Goal: Task Accomplishment & Management: Use online tool/utility

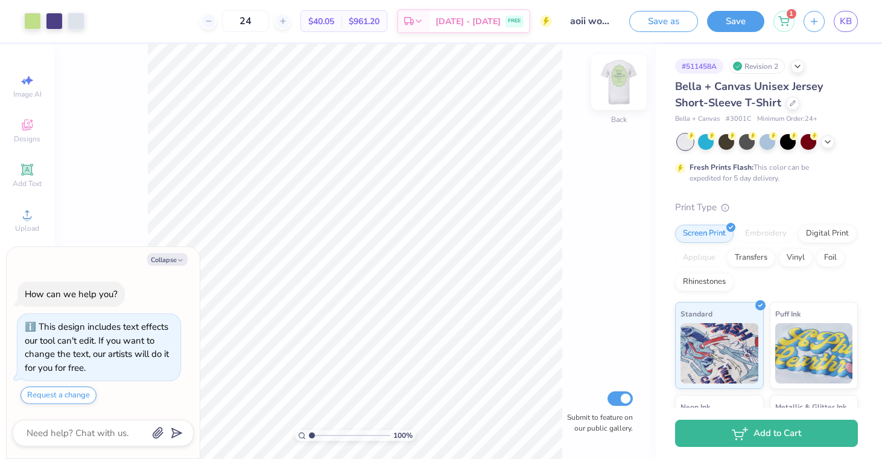
drag, startPoint x: 631, startPoint y: 61, endPoint x: 631, endPoint y: 69, distance: 8.4
click at [631, 62] on div "100 % Back Submit to feature on our public gallery." at bounding box center [355, 251] width 602 height 415
click at [628, 80] on img at bounding box center [619, 82] width 48 height 48
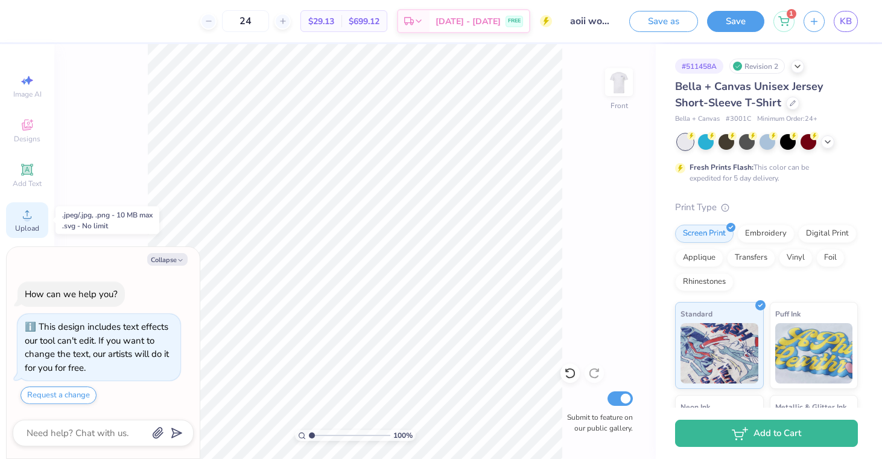
click at [33, 214] on icon at bounding box center [27, 214] width 14 height 14
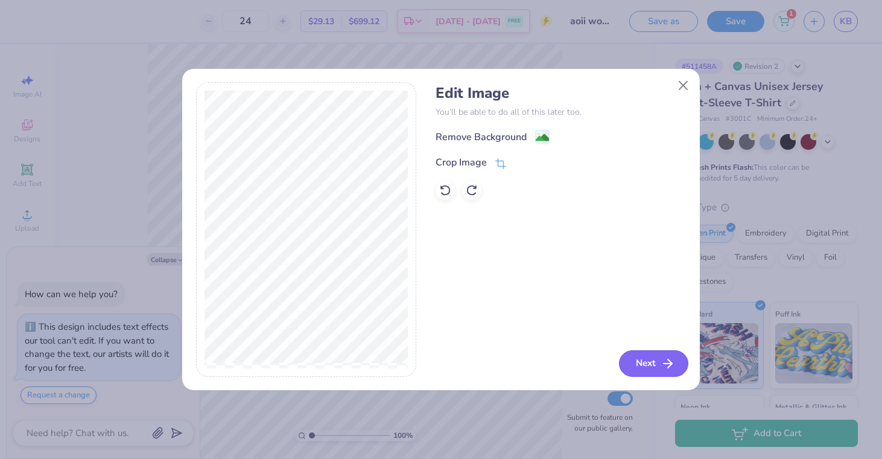
click at [642, 362] on button "Next" at bounding box center [653, 363] width 69 height 27
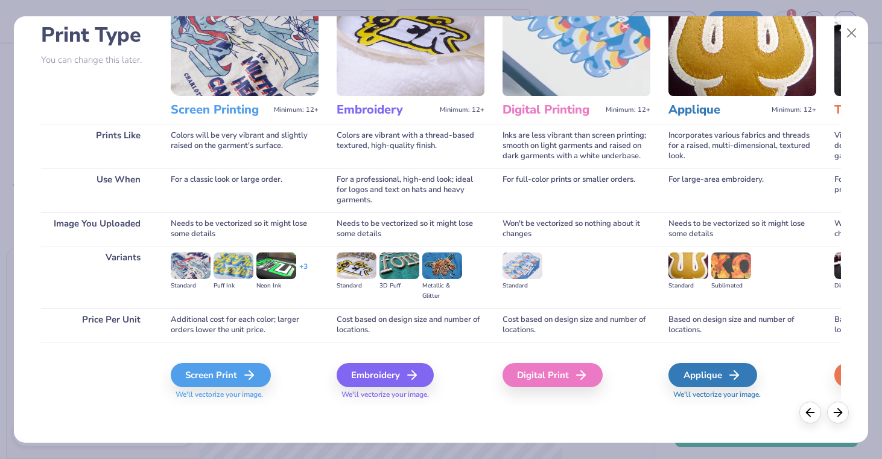
scroll to position [83, 0]
click at [206, 377] on div "Screen Print" at bounding box center [223, 375] width 100 height 24
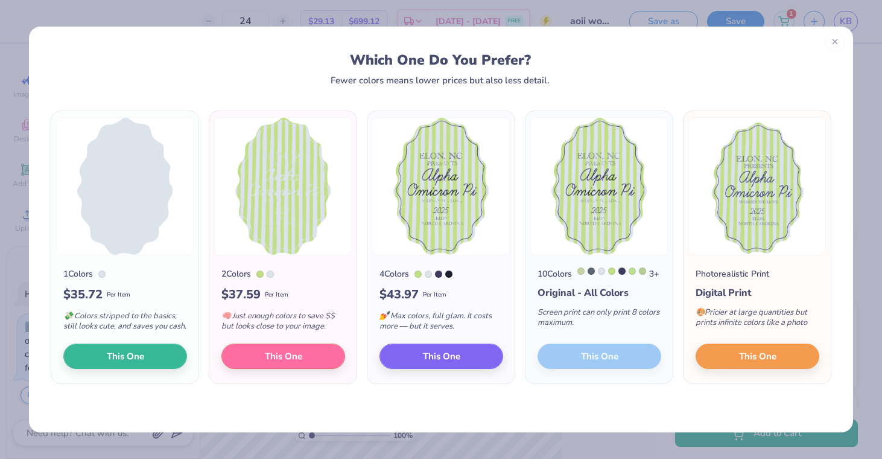
click at [832, 40] on icon at bounding box center [835, 41] width 8 height 8
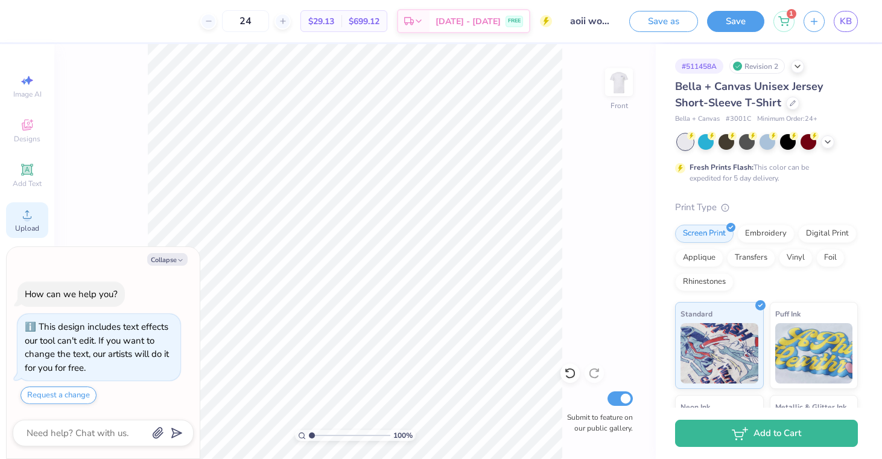
click at [27, 231] on span "Upload" at bounding box center [27, 228] width 24 height 10
type textarea "x"
click at [620, 101] on img at bounding box center [619, 82] width 48 height 48
type textarea "x"
type input "6.48"
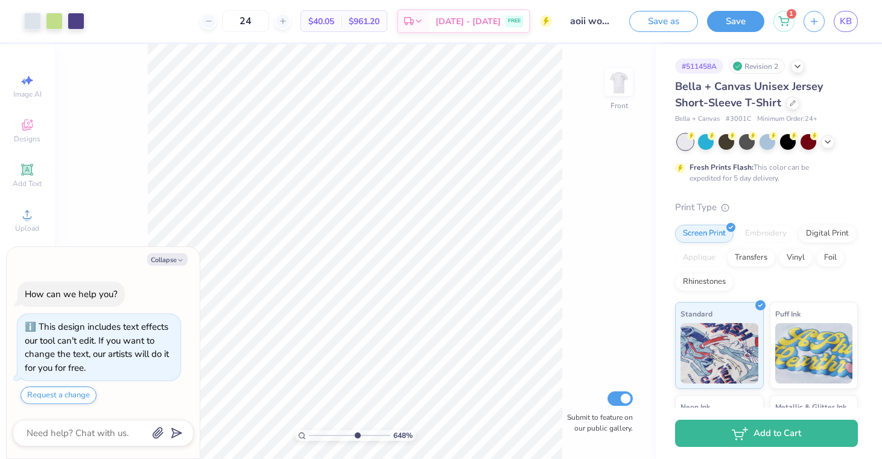
drag, startPoint x: 313, startPoint y: 433, endPoint x: 356, endPoint y: 440, distance: 44.1
click at [356, 440] on input "range" at bounding box center [349, 435] width 81 height 11
click at [153, 260] on button "Collapse" at bounding box center [167, 259] width 40 height 13
type textarea "x"
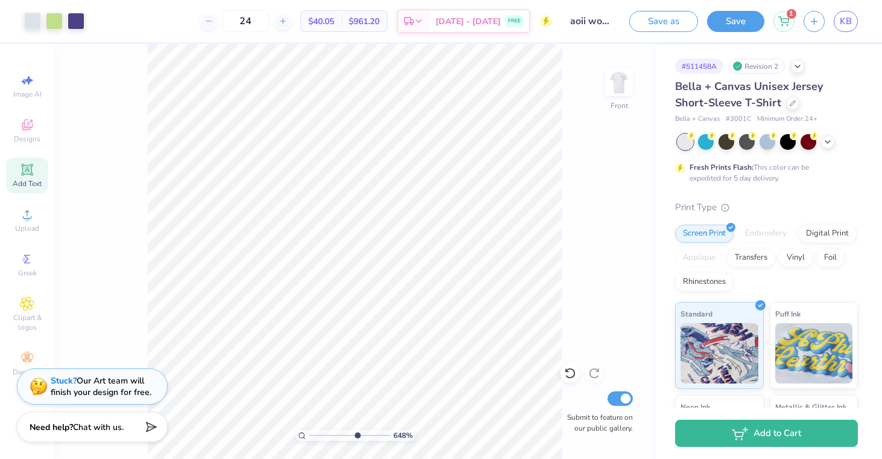
click at [22, 164] on icon at bounding box center [27, 169] width 14 height 14
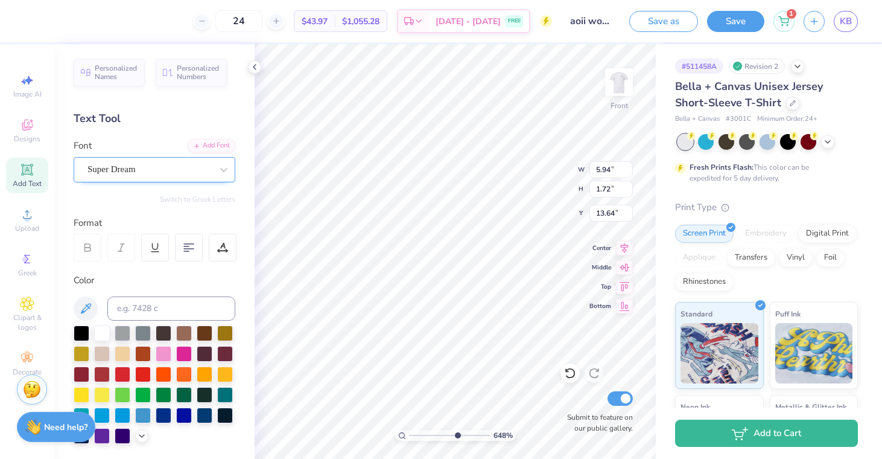
click at [148, 174] on div "Super Dream" at bounding box center [149, 169] width 127 height 19
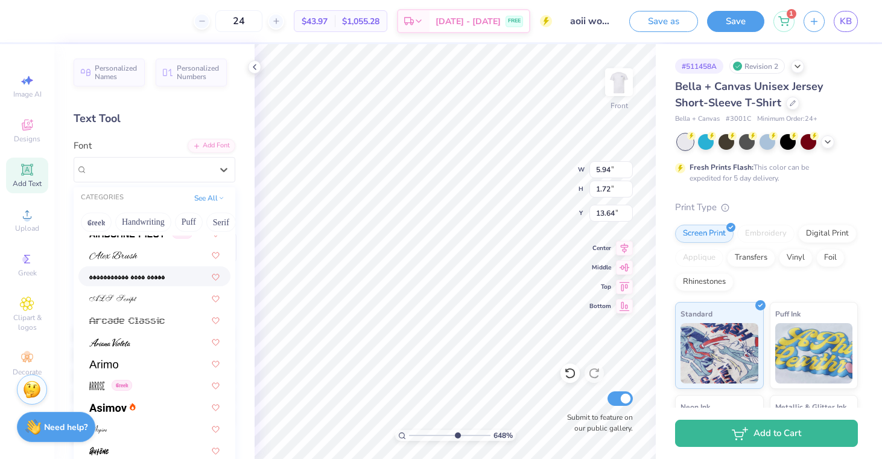
scroll to position [302, 0]
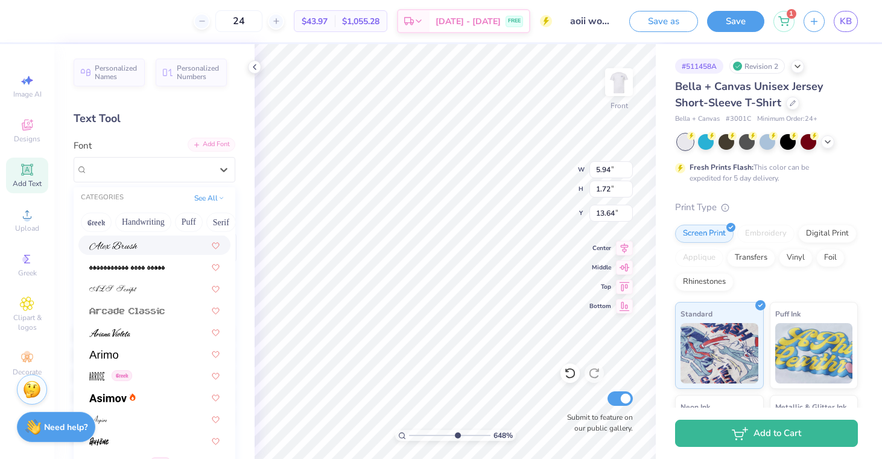
click at [215, 149] on div "Add Font" at bounding box center [212, 145] width 48 height 14
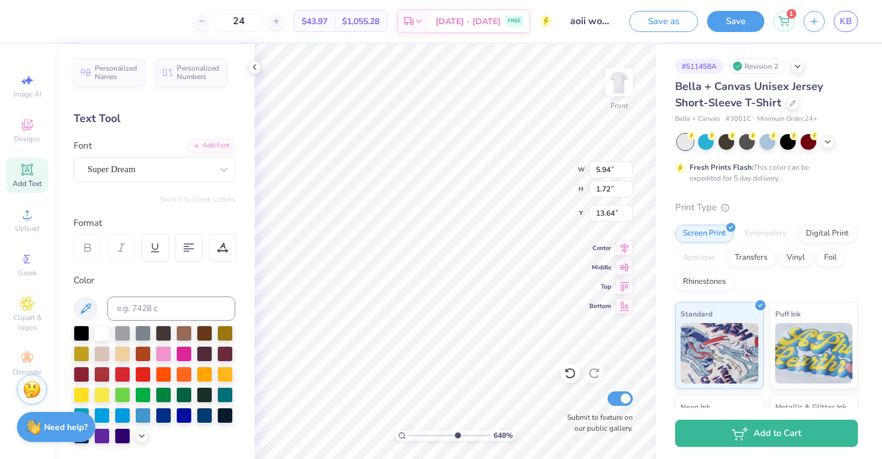
scroll to position [28, 0]
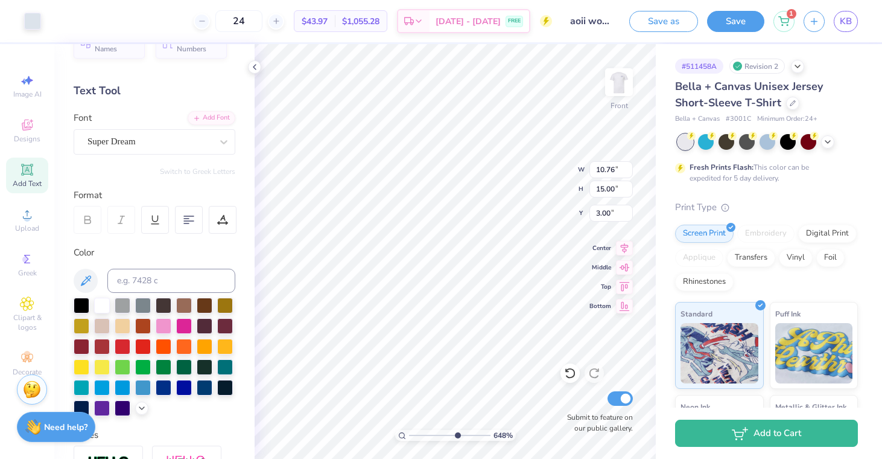
type input "10.76"
type input "15.00"
type input "3.00"
type input "0.41"
type input "0.47"
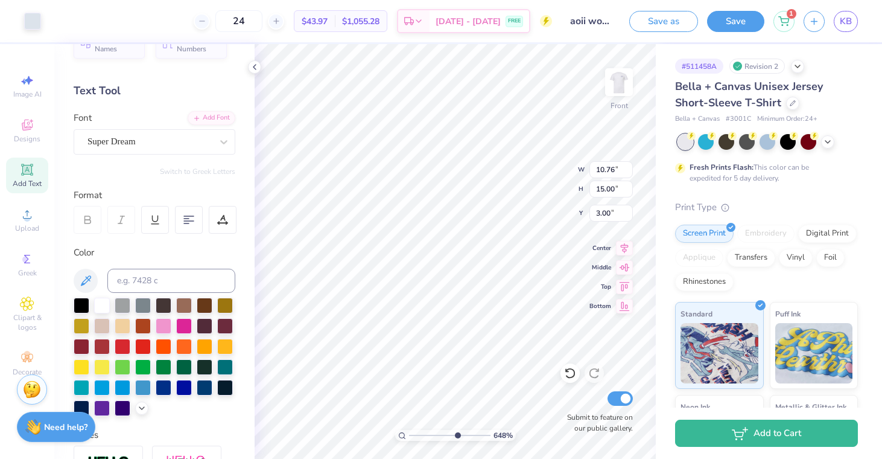
type input "7.41"
type input "10.76"
type input "15.00"
type input "3.00"
type input "0.41"
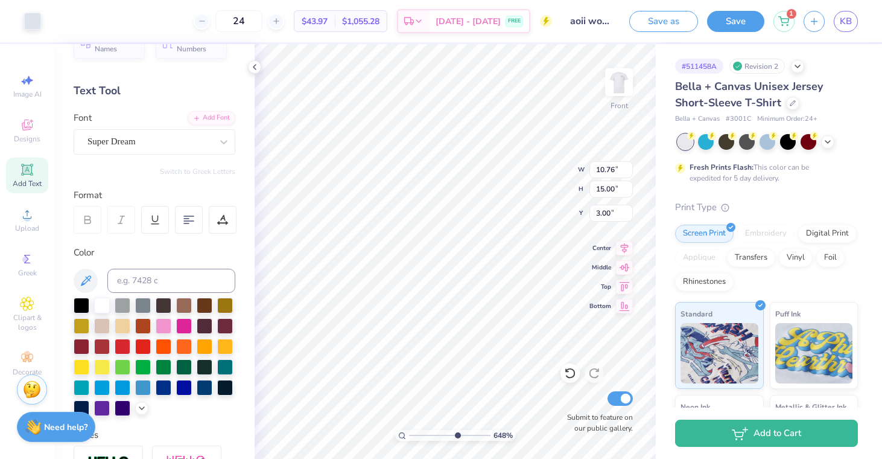
type input "0.47"
type input "7.41"
type input "10.76"
type input "15.00"
type input "3.00"
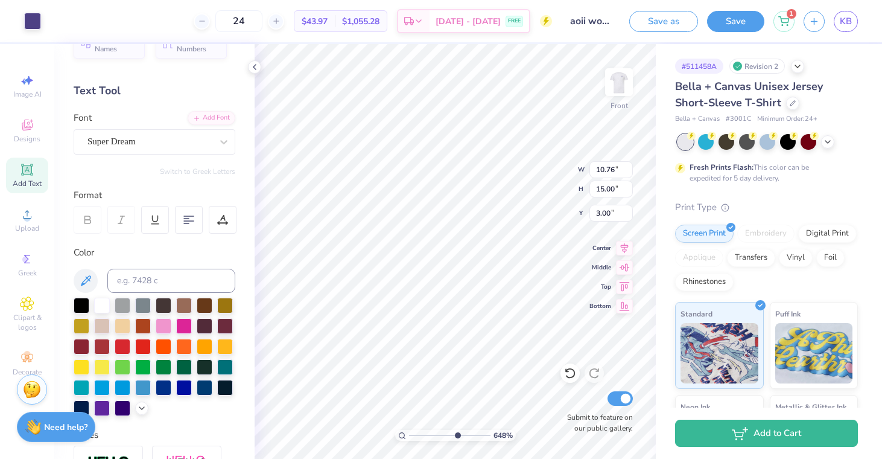
type input "0.41"
type input "0.47"
type input "5.92"
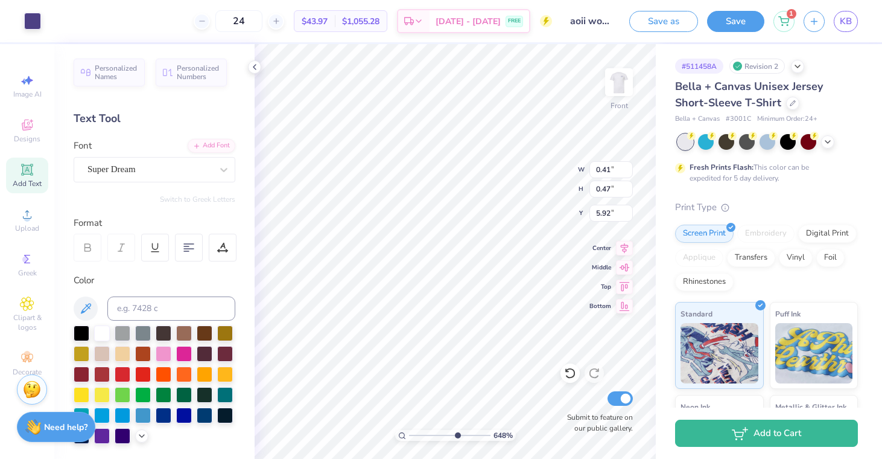
scroll to position [0, 0]
type input "0.41"
type input "0.47"
type input "6.14"
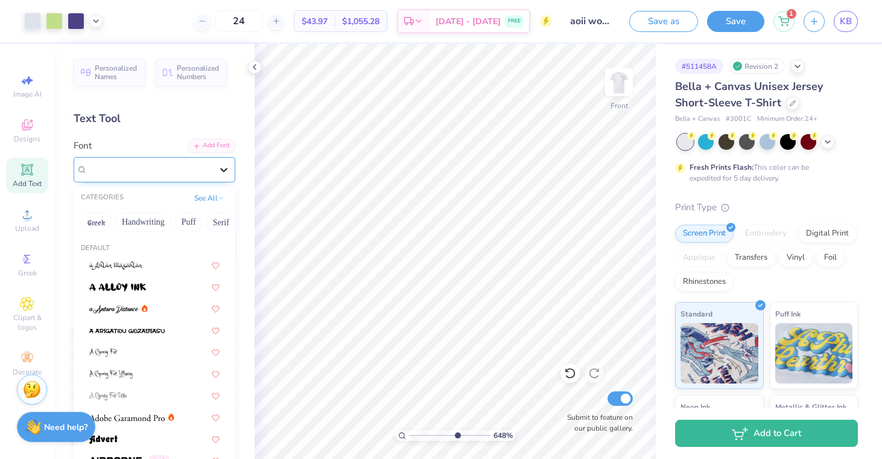
click at [216, 171] on div at bounding box center [224, 170] width 22 height 22
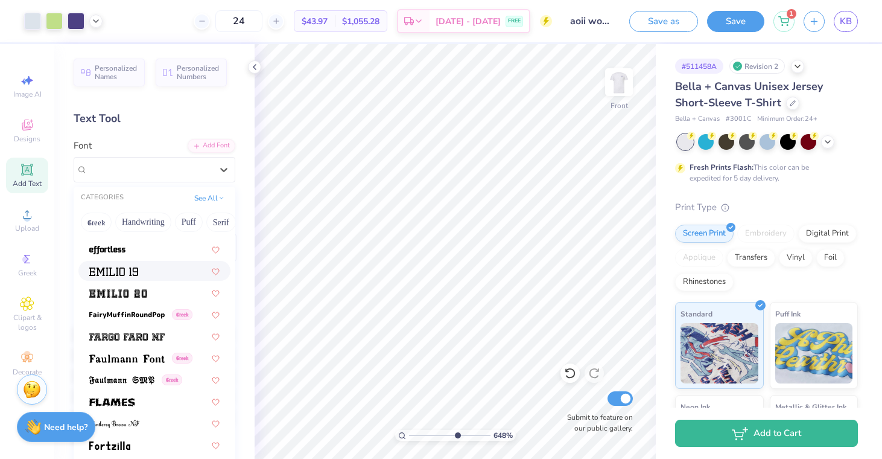
scroll to position [2497, 0]
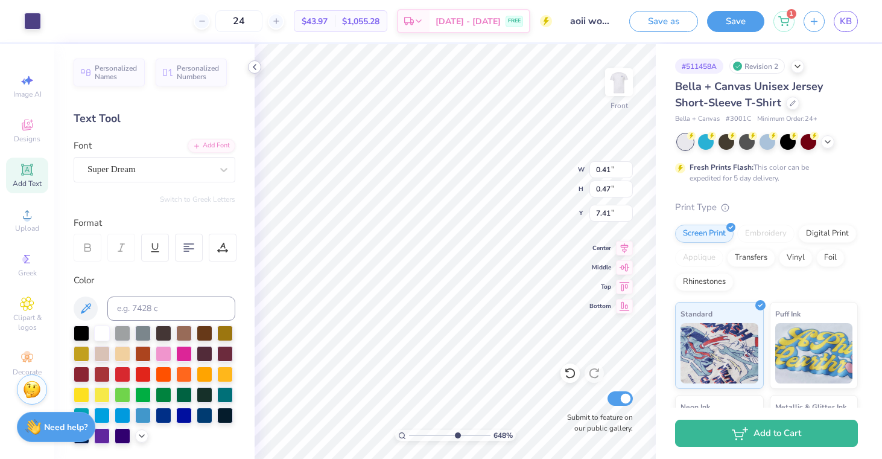
click at [252, 73] on div at bounding box center [254, 66] width 13 height 13
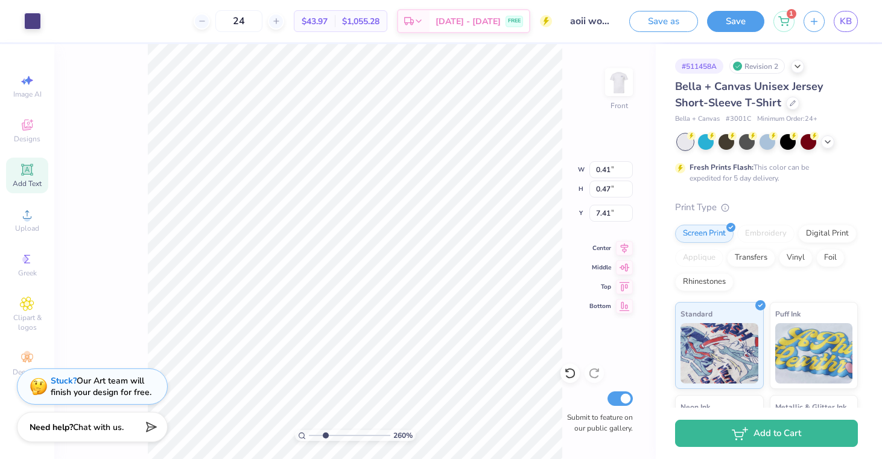
type input "2.68"
drag, startPoint x: 357, startPoint y: 434, endPoint x: 325, endPoint y: 429, distance: 31.8
click at [325, 429] on div "260 %" at bounding box center [355, 251] width 415 height 415
type input "5.94"
type input "1.72"
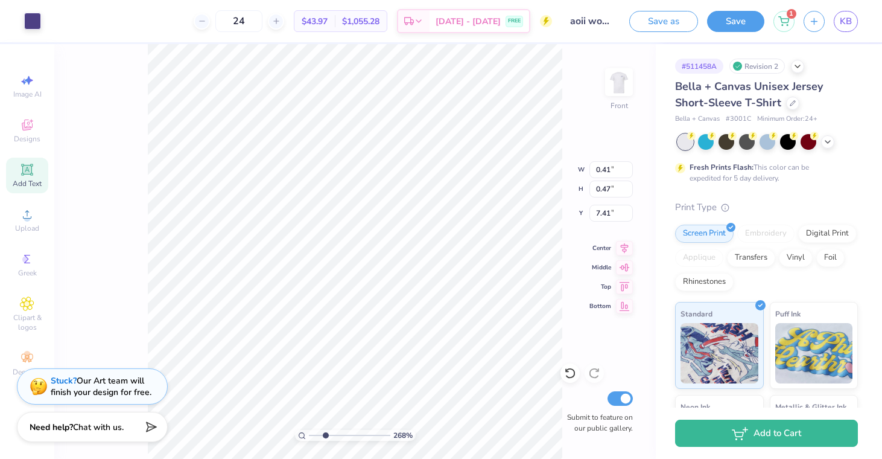
type input "13.64"
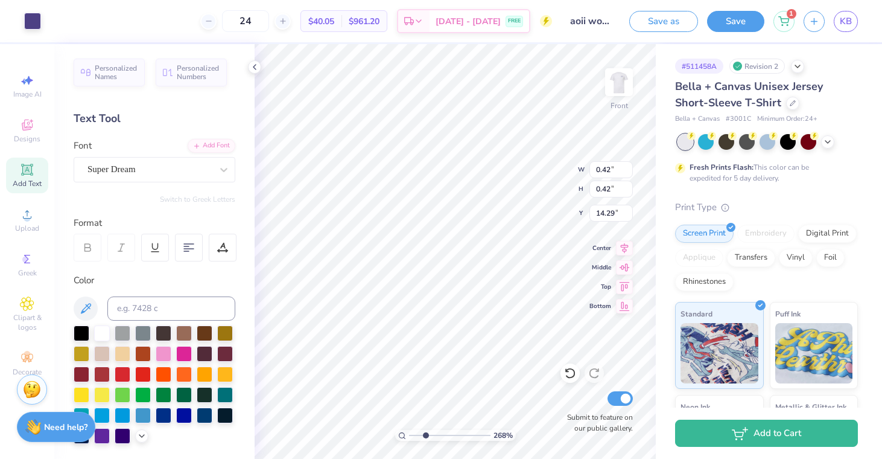
type input "0.38"
type input "0.40"
type input "13.63"
type input "0.40"
type input "14.37"
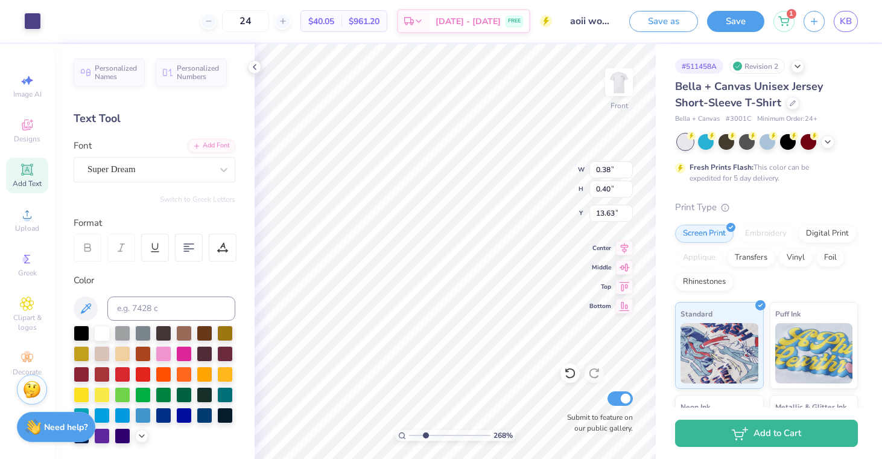
type input "3.63"
type input "7.37"
drag, startPoint x: 425, startPoint y: 435, endPoint x: 463, endPoint y: 438, distance: 38.1
click at [463, 438] on input "range" at bounding box center [449, 435] width 81 height 11
type input "10.76"
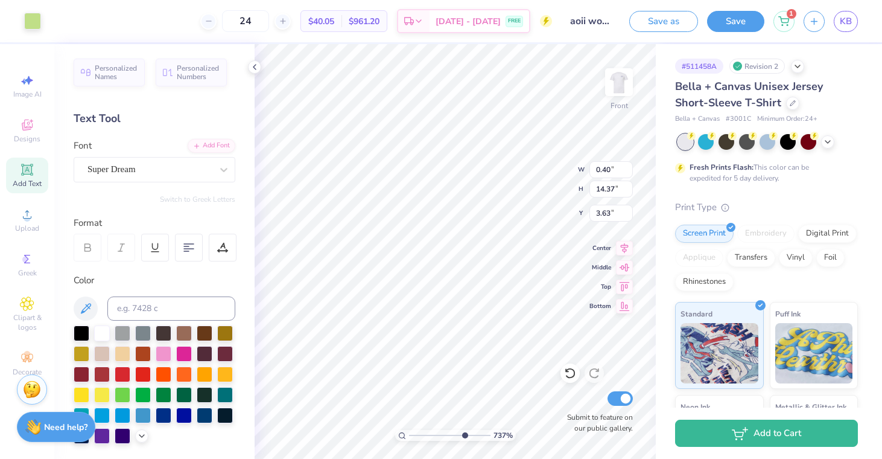
type input "15.00"
type input "3.00"
type input "0.40"
type input "14.37"
click at [255, 70] on icon at bounding box center [255, 67] width 10 height 10
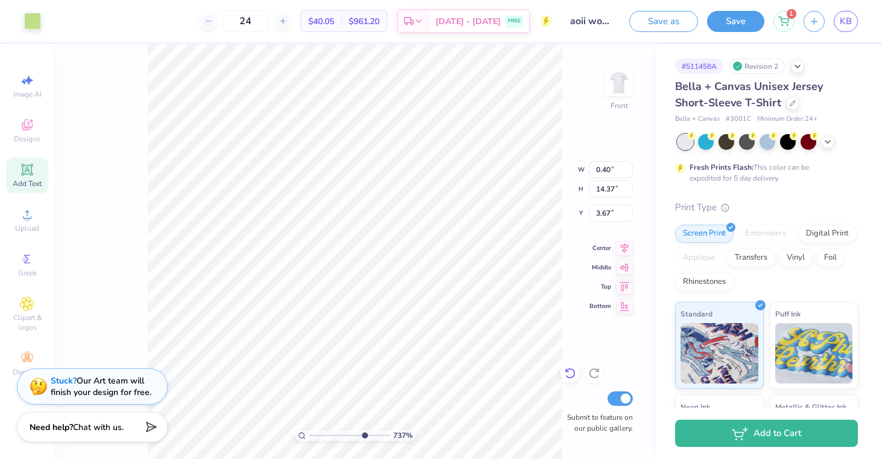
click at [568, 377] on icon at bounding box center [570, 373] width 12 height 12
type input "3.63"
click at [92, 203] on div "737 % Front W 0.40 0.40 " H 14.37 14.37 " Y 3.63 3.63 " Center Middle Top Botto…" at bounding box center [355, 251] width 602 height 415
type input "3.57"
drag, startPoint x: 364, startPoint y: 434, endPoint x: 333, endPoint y: 434, distance: 31.4
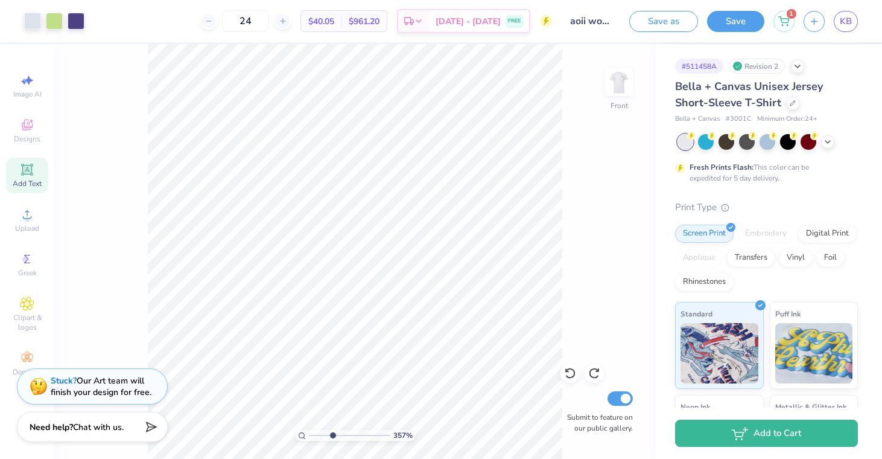
click at [333, 434] on input "range" at bounding box center [349, 435] width 81 height 11
type input "18.43"
type input "0.36"
type input "13.63"
type input "18.43"
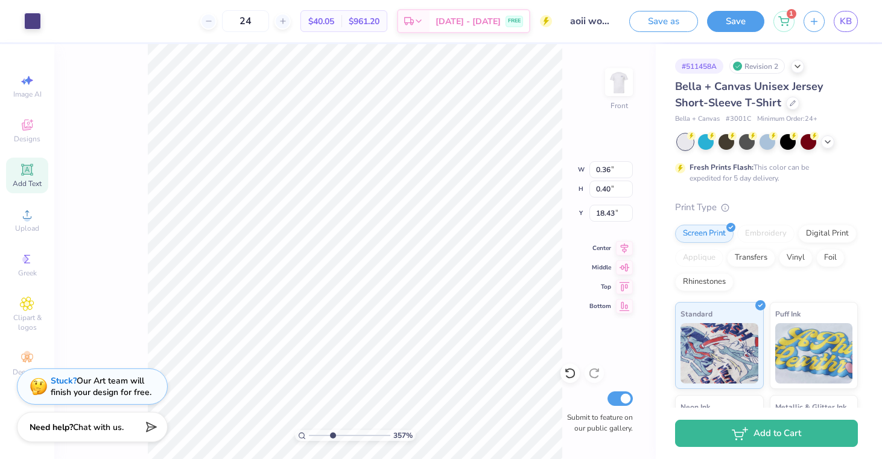
type input "0.42"
click at [572, 377] on icon at bounding box center [570, 373] width 10 height 11
type input "13.62"
type input "18.41"
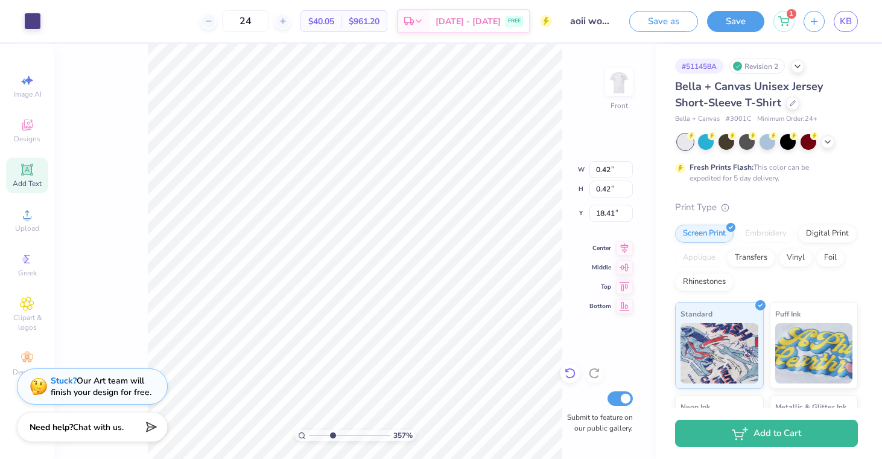
type input "0.40"
type input "14.83"
type input "3.02"
type input "0.46"
type input "0.41"
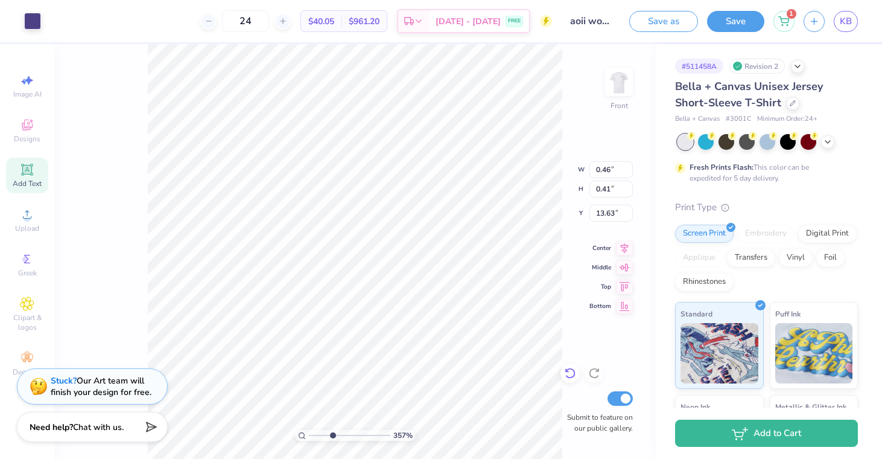
type input "18.41"
type input "10.76"
type input "15.00"
type input "3.00"
type input "0.46"
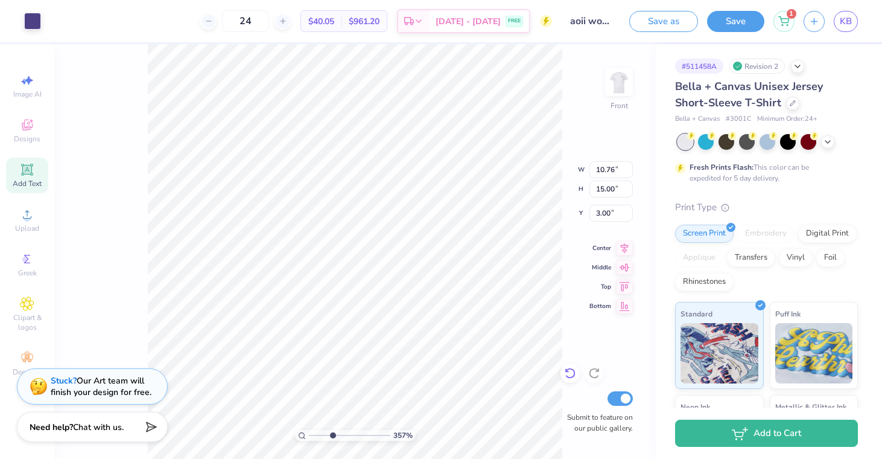
type input "0.41"
type input "18.41"
type input "0.41"
type input "0.42"
type input "18.40"
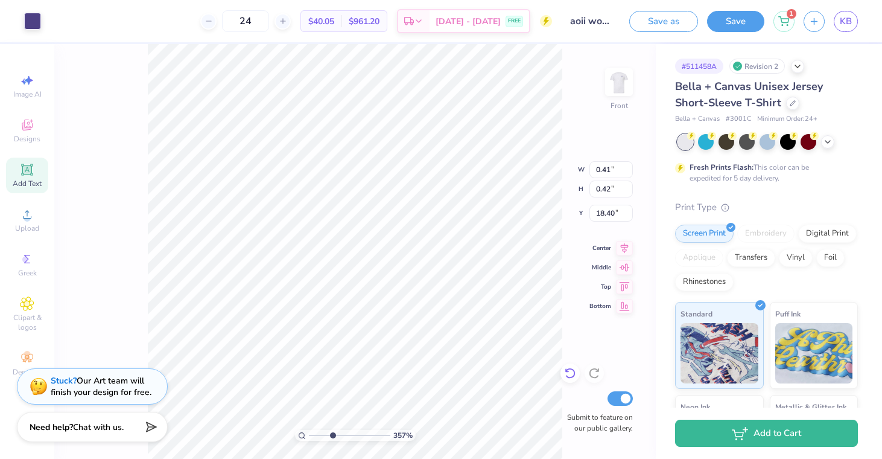
type input "10.76"
type input "15.00"
type input "3.00"
type input "0.07"
type input "0.12"
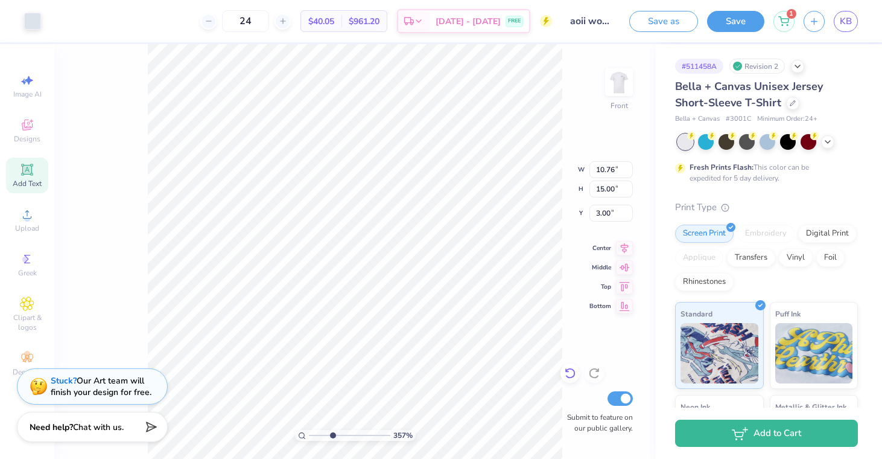
type input "13.96"
type input "6.55"
drag, startPoint x: 332, startPoint y: 433, endPoint x: 357, endPoint y: 433, distance: 24.8
click at [357, 433] on input "range" at bounding box center [349, 435] width 81 height 11
click at [160, 458] on html "Art colors 24 $40.05 Per Item $961.20 Total Est. Delivery Sep 12 - 15 FREE Desi…" at bounding box center [441, 229] width 882 height 459
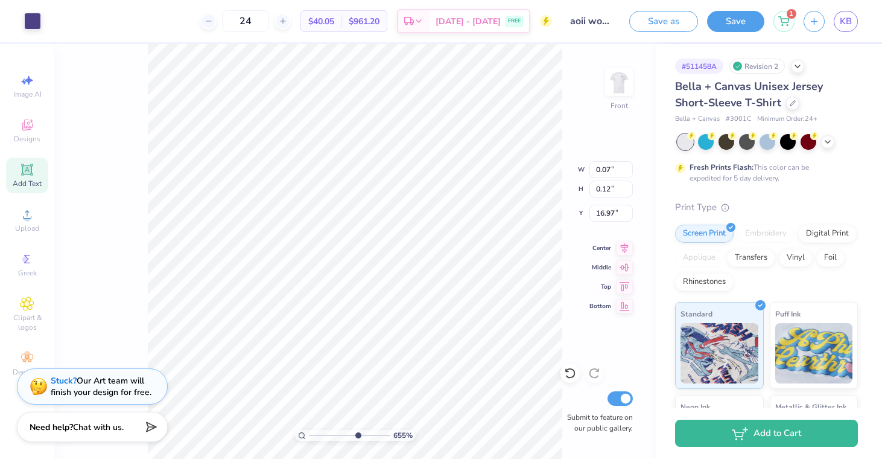
type input "18.76"
type input "2.83"
drag, startPoint x: 357, startPoint y: 435, endPoint x: 326, endPoint y: 436, distance: 30.2
click at [326, 436] on input "range" at bounding box center [349, 435] width 81 height 11
type input "0.42"
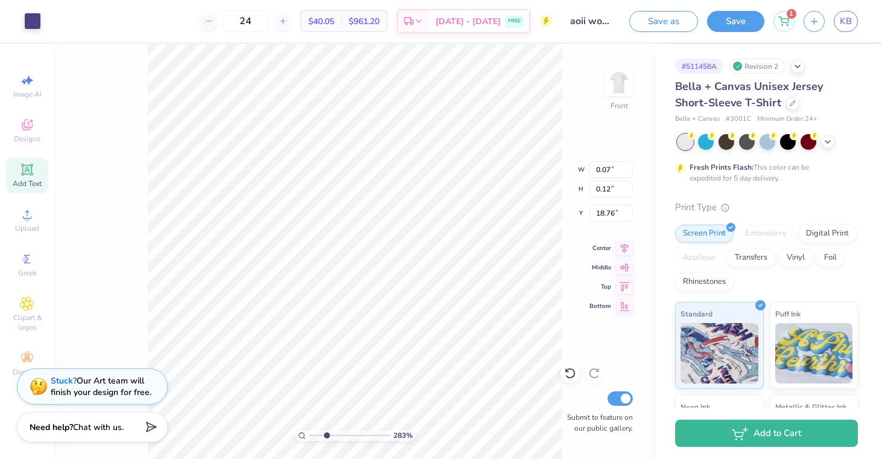
type input "0.42"
type input "18.40"
type input "0.46"
type input "0.41"
type input "18.41"
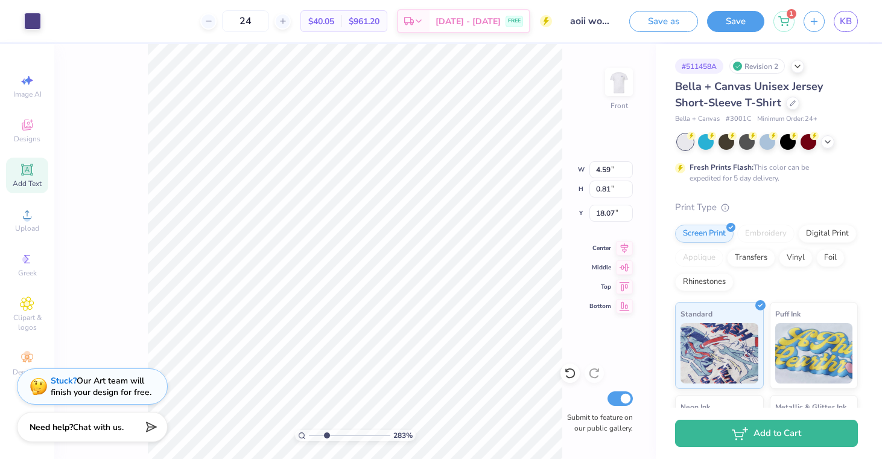
type input "4.59"
type input "0.81"
type input "6.36"
click at [568, 375] on icon at bounding box center [570, 373] width 12 height 12
click at [569, 377] on icon at bounding box center [570, 373] width 12 height 12
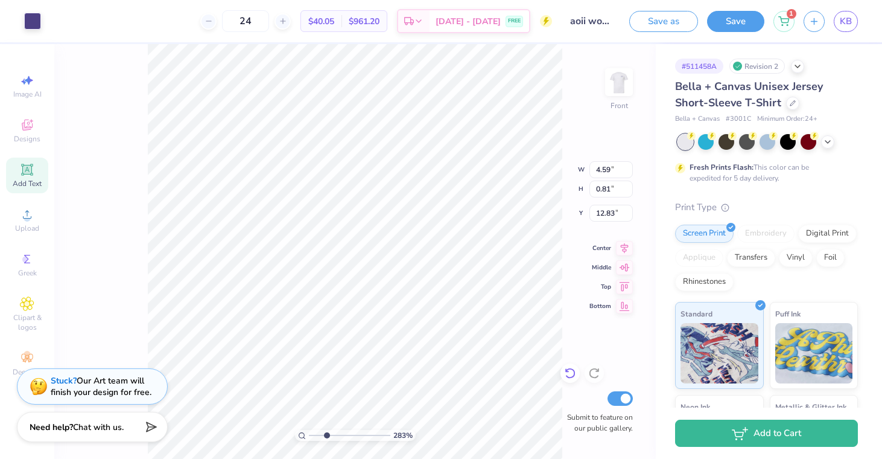
type input "6.07"
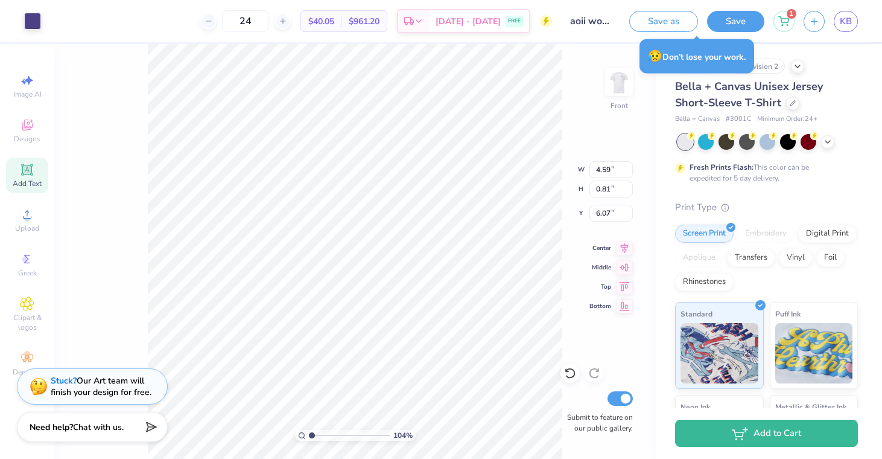
drag, startPoint x: 326, startPoint y: 435, endPoint x: 312, endPoint y: 435, distance: 13.9
click at [312, 435] on input "range" at bounding box center [349, 435] width 81 height 11
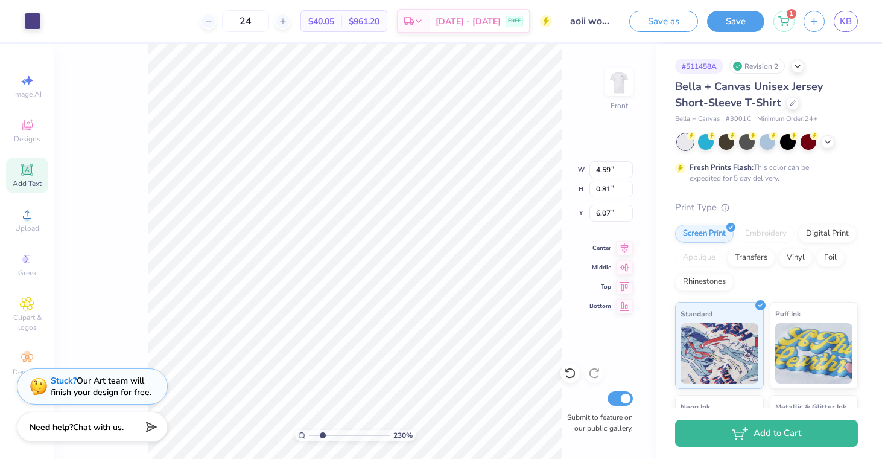
type input "2.3"
drag, startPoint x: 312, startPoint y: 435, endPoint x: 322, endPoint y: 436, distance: 10.3
click at [322, 436] on input "range" at bounding box center [349, 435] width 81 height 11
type input "6.41"
type input "4.13"
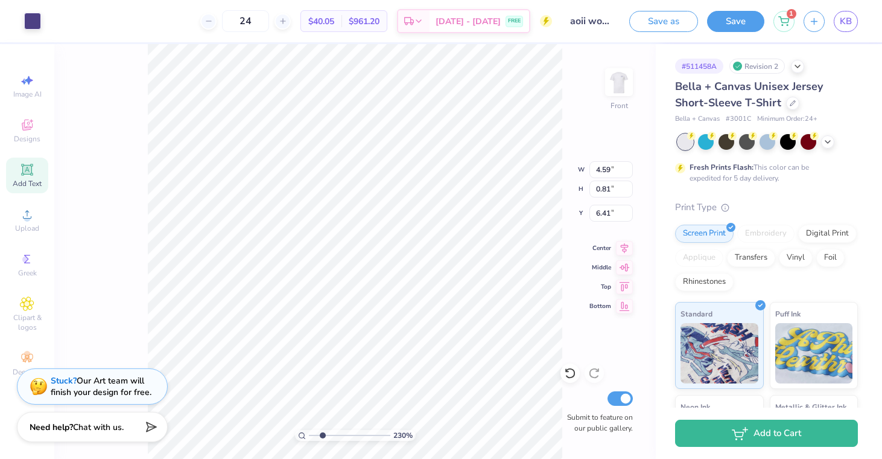
type input "0.73"
type input "6.54"
type input "3.42"
drag, startPoint x: 323, startPoint y: 433, endPoint x: 331, endPoint y: 433, distance: 8.4
click at [331, 433] on input "range" at bounding box center [349, 435] width 81 height 11
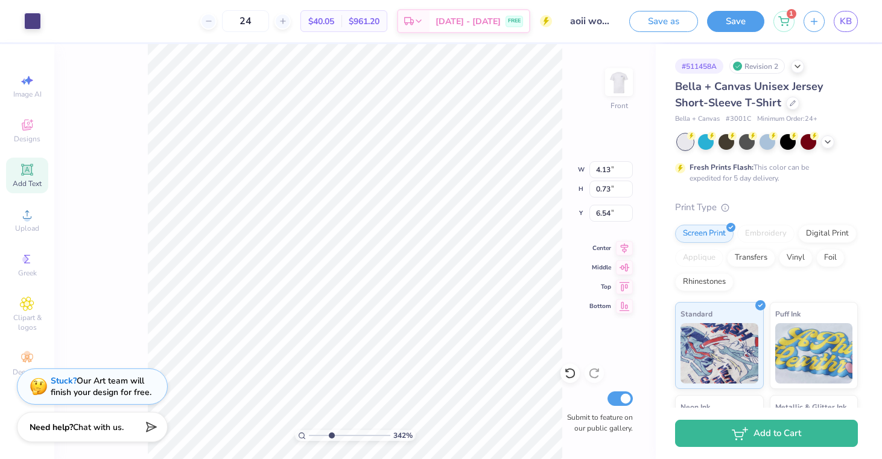
type input "10.76"
type input "15.00"
type input "3.00"
drag, startPoint x: 331, startPoint y: 433, endPoint x: 307, endPoint y: 433, distance: 23.5
click at [307, 433] on div "100 %" at bounding box center [355, 435] width 121 height 11
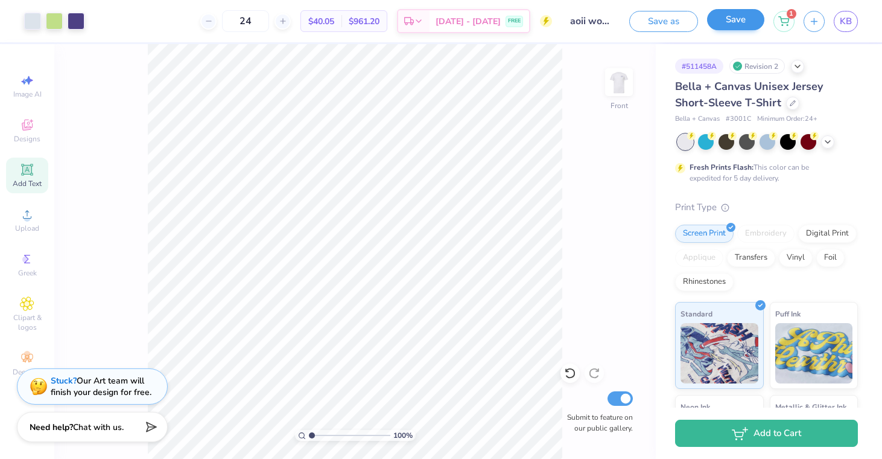
click at [740, 27] on button "Save" at bounding box center [735, 19] width 57 height 21
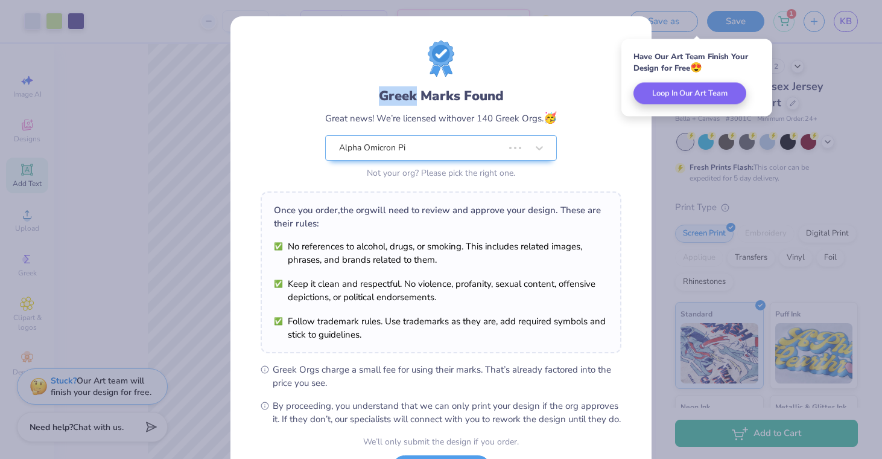
click at [273, 21] on div "Greek Marks Found Great news! We’re licensed with over 140 Greek Orgs. 🥳 Alpha …" at bounding box center [441, 275] width 421 height 519
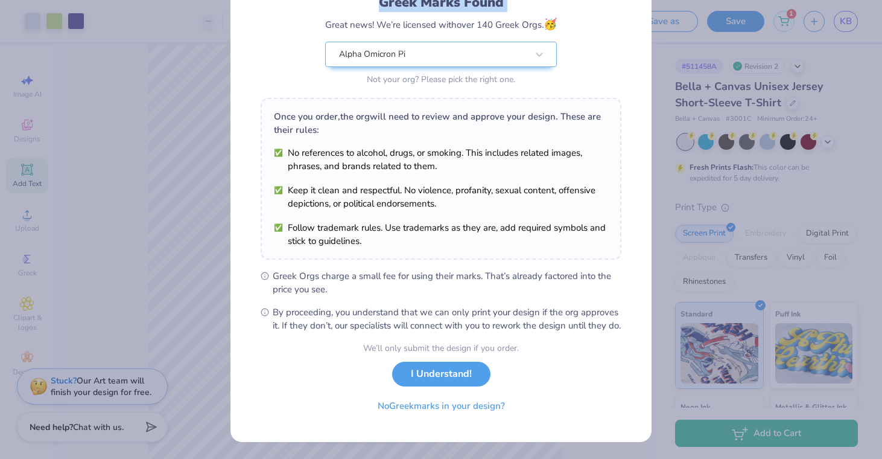
scroll to position [106, 0]
click at [447, 364] on button "I Understand!" at bounding box center [441, 370] width 98 height 25
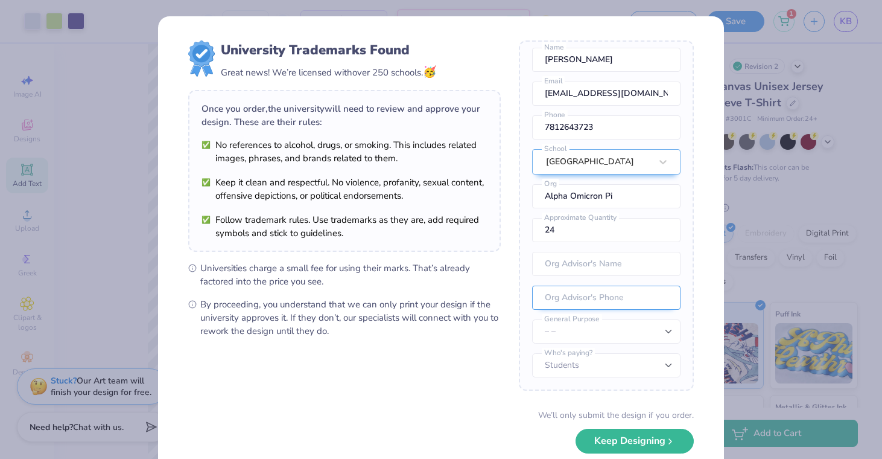
scroll to position [45, 0]
click at [610, 439] on button "Keep Designing" at bounding box center [635, 437] width 118 height 25
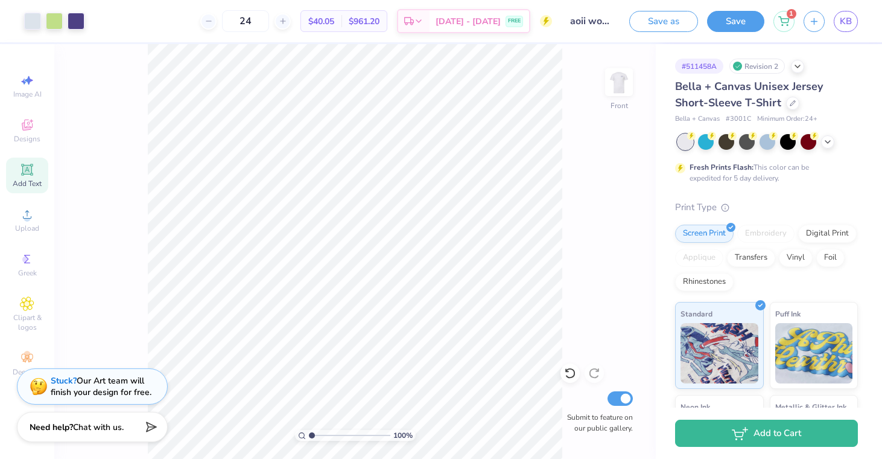
click at [263, 8] on div "24 $40.05 Per Item $961.20 Total Est. Delivery Sep 12 - 15 FREE" at bounding box center [323, 21] width 459 height 42
click at [263, 15] on input "24" at bounding box center [245, 21] width 47 height 22
click at [565, 371] on icon at bounding box center [570, 373] width 12 height 12
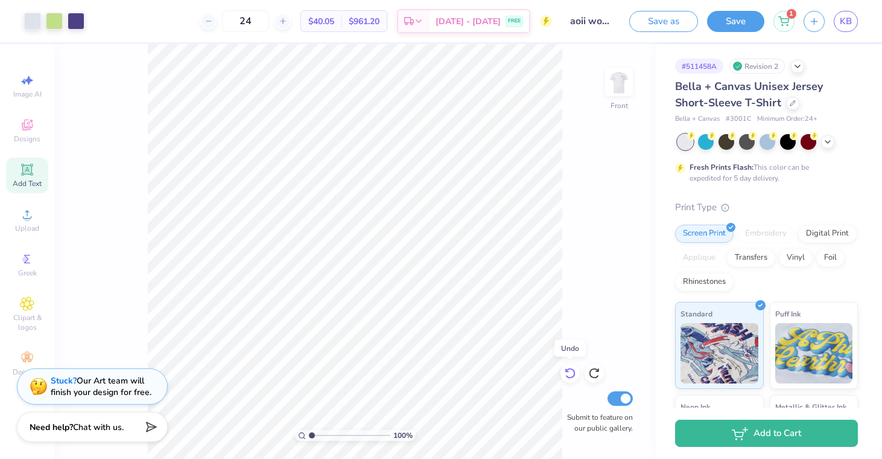
click at [565, 371] on icon at bounding box center [570, 373] width 12 height 12
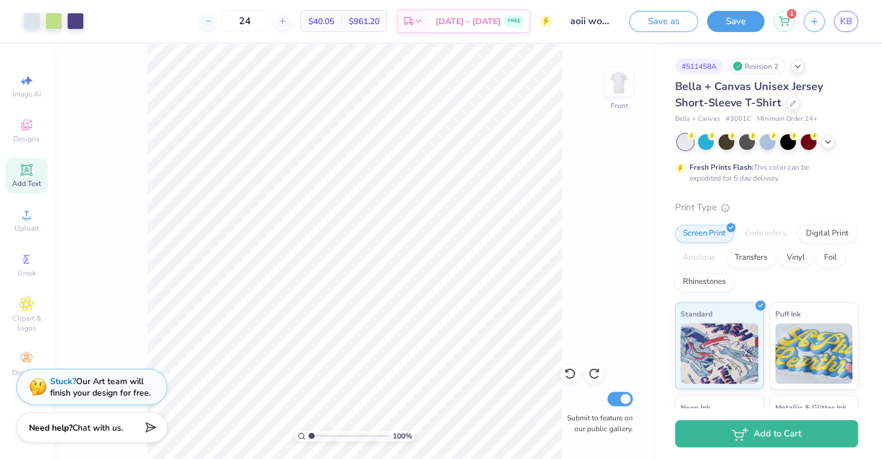
drag, startPoint x: 306, startPoint y: 435, endPoint x: 316, endPoint y: 435, distance: 9.7
click at [316, 435] on div "100 %" at bounding box center [355, 435] width 121 height 11
type input "4.79"
drag, startPoint x: 312, startPoint y: 435, endPoint x: 342, endPoint y: 435, distance: 29.6
click at [342, 435] on input "range" at bounding box center [349, 435] width 81 height 11
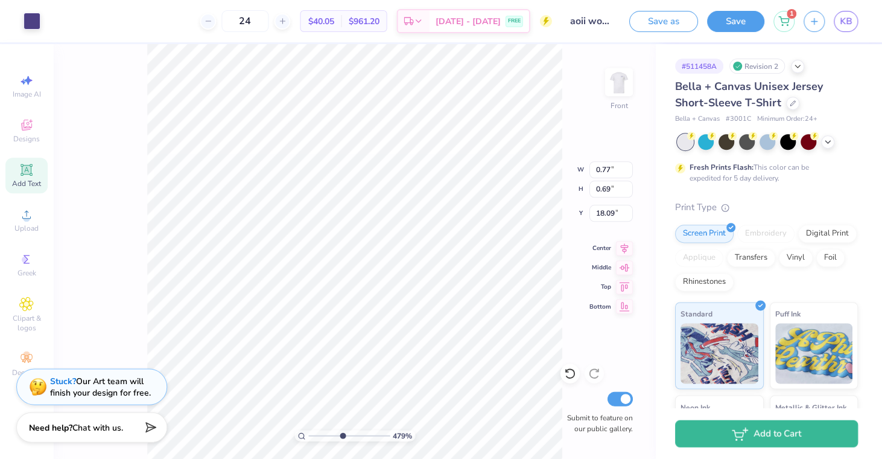
type input "0.70"
type input "18.09"
type input "0.77"
type input "0.69"
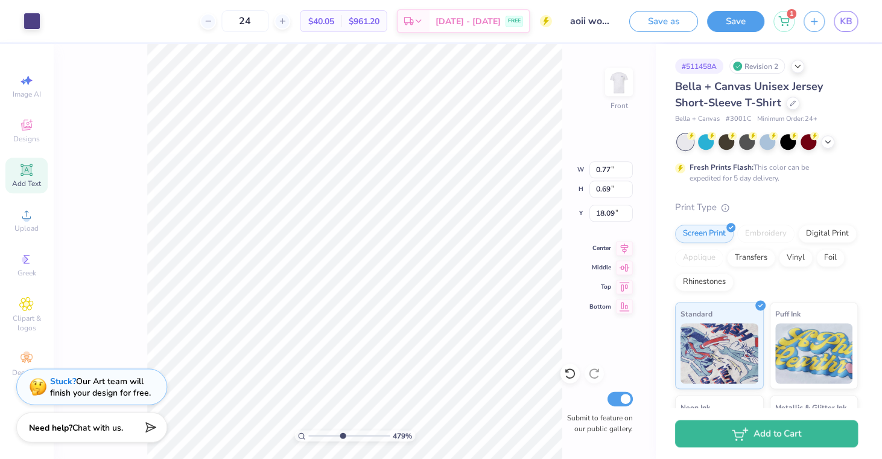
type input "18.10"
drag, startPoint x: 340, startPoint y: 434, endPoint x: 310, endPoint y: 435, distance: 30.2
click at [310, 435] on input "range" at bounding box center [349, 435] width 81 height 11
type input "2.26"
drag, startPoint x: 310, startPoint y: 435, endPoint x: 321, endPoint y: 436, distance: 11.0
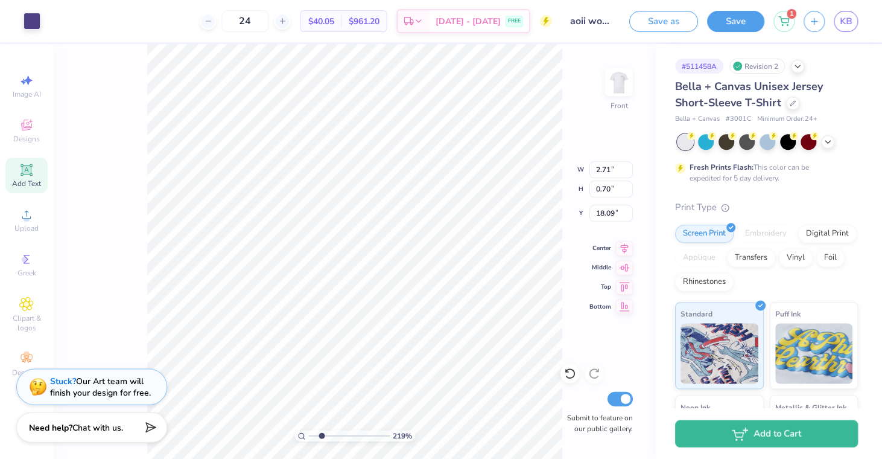
click at [321, 436] on input "range" at bounding box center [349, 435] width 81 height 11
type input "6.57"
type input "5.02"
drag, startPoint x: 320, startPoint y: 436, endPoint x: 343, endPoint y: 437, distance: 23.6
click at [343, 437] on input "range" at bounding box center [349, 435] width 81 height 11
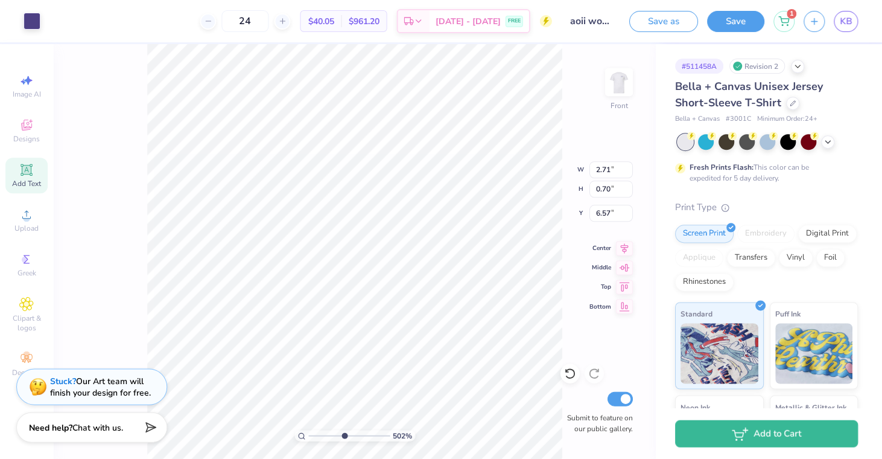
type input "6.64"
drag, startPoint x: 343, startPoint y: 434, endPoint x: 321, endPoint y: 434, distance: 22.3
click at [321, 434] on input "range" at bounding box center [349, 435] width 81 height 11
type input "5.46"
drag, startPoint x: 322, startPoint y: 434, endPoint x: 347, endPoint y: 431, distance: 25.5
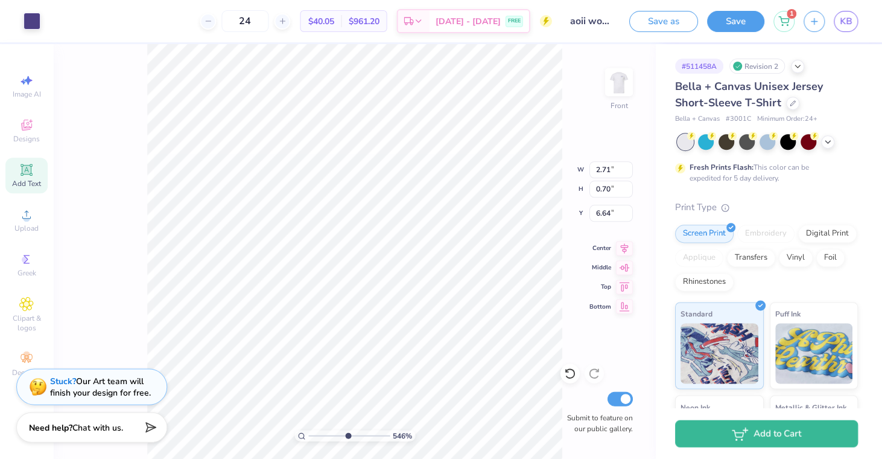
click at [347, 431] on input "range" at bounding box center [349, 435] width 81 height 11
type input "6.66"
type input "8.44"
drag, startPoint x: 348, startPoint y: 433, endPoint x: 371, endPoint y: 435, distance: 23.6
click at [371, 435] on input "range" at bounding box center [349, 435] width 81 height 11
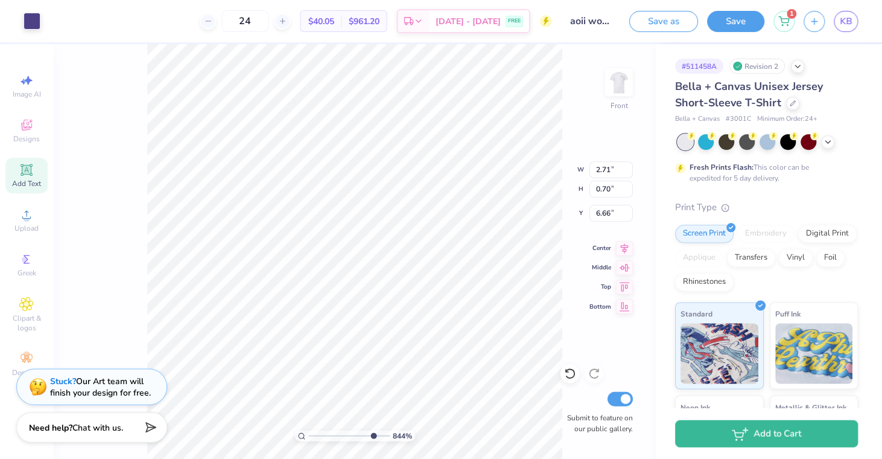
type input "0.40"
type input "14.83"
type input "3.02"
drag, startPoint x: 369, startPoint y: 434, endPoint x: 268, endPoint y: 434, distance: 101.4
type input "1"
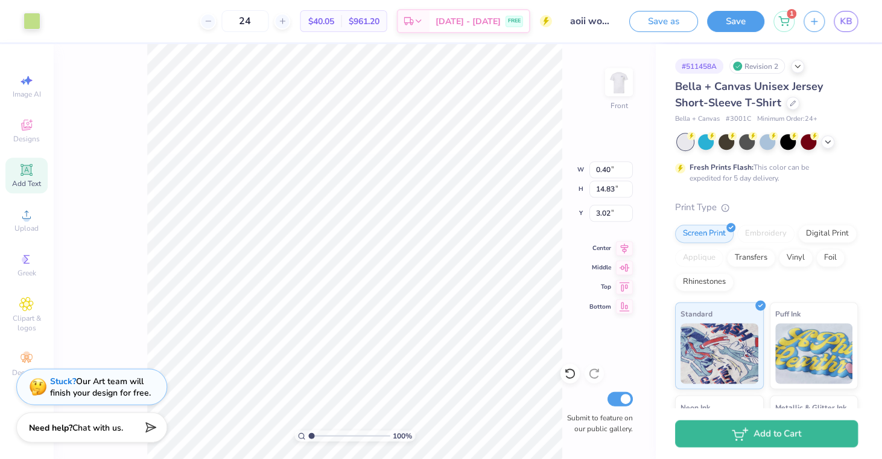
click at [268, 434] on div "100 %" at bounding box center [355, 251] width 415 height 415
click at [572, 371] on icon at bounding box center [570, 373] width 12 height 12
click at [570, 371] on icon at bounding box center [570, 373] width 12 height 12
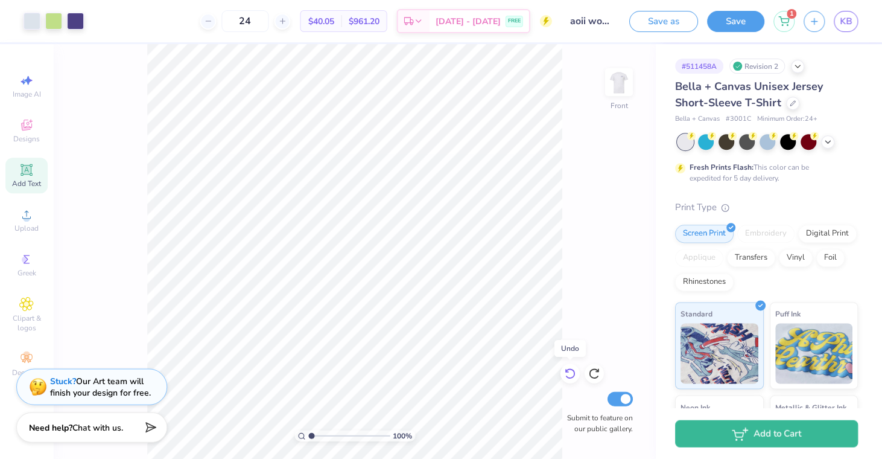
click at [570, 371] on icon at bounding box center [570, 373] width 12 height 12
type input "6.43"
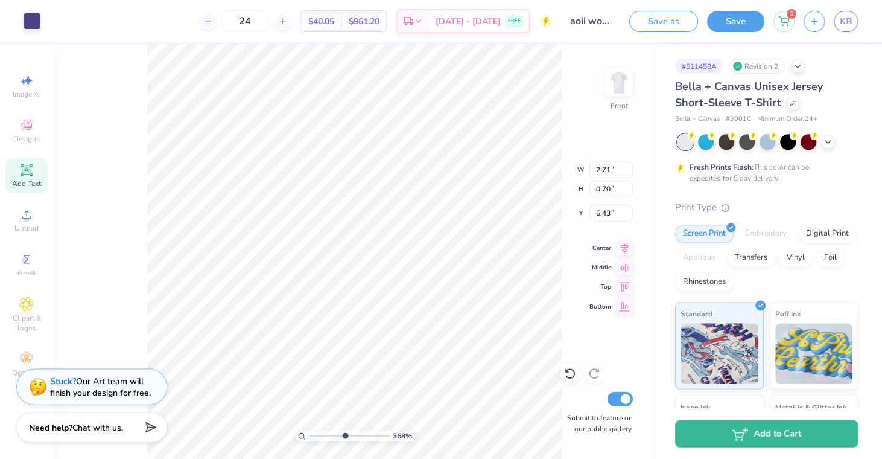
type input "5.09"
drag, startPoint x: 310, startPoint y: 434, endPoint x: 344, endPoint y: 439, distance: 34.8
click at [344, 439] on input "range" at bounding box center [349, 435] width 81 height 11
type input "6.53"
click at [347, 433] on input "range" at bounding box center [349, 435] width 81 height 11
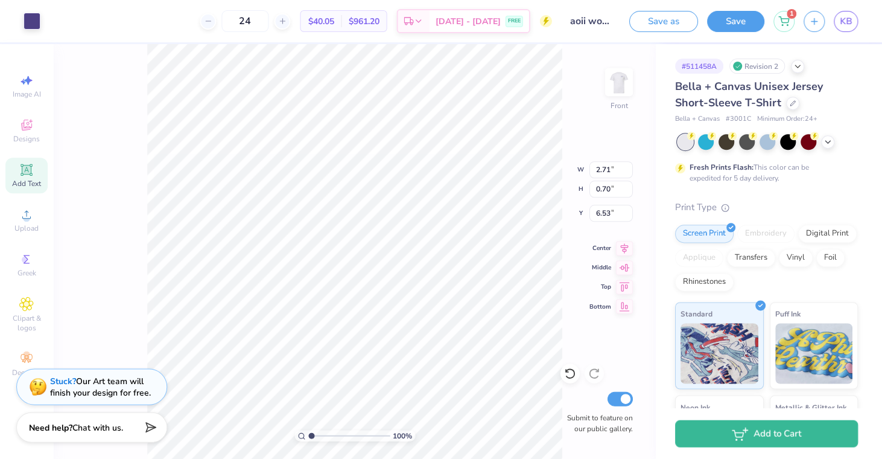
drag, startPoint x: 347, startPoint y: 435, endPoint x: 302, endPoint y: 435, distance: 45.3
type input "1"
click at [302, 435] on div "100 %" at bounding box center [355, 435] width 121 height 11
click at [258, 22] on input "24" at bounding box center [245, 21] width 47 height 22
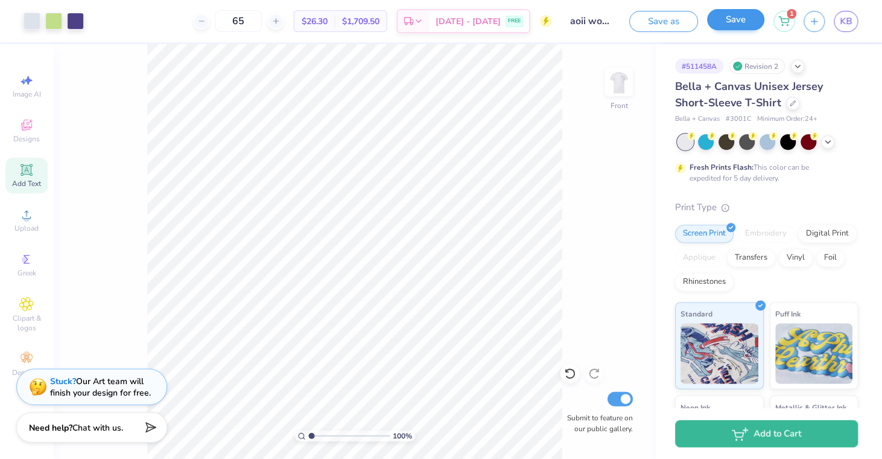
type input "65"
click at [735, 11] on button "Save" at bounding box center [735, 19] width 57 height 21
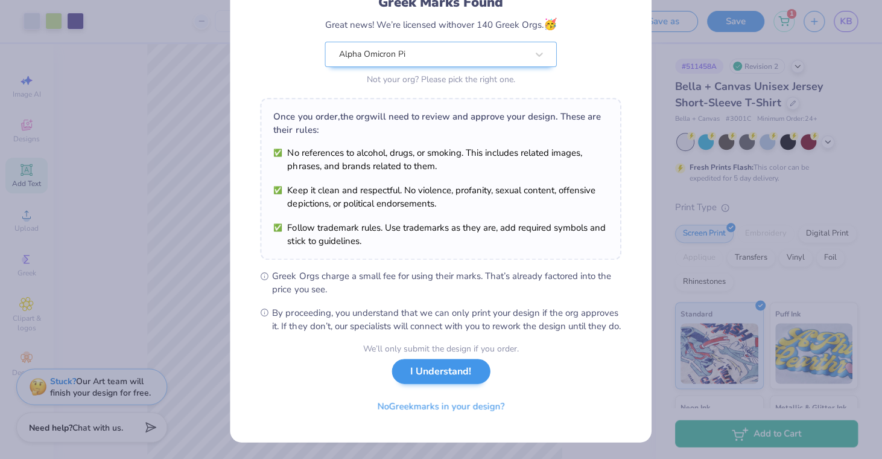
scroll to position [106, 0]
click at [470, 374] on button "I Understand!" at bounding box center [441, 370] width 98 height 25
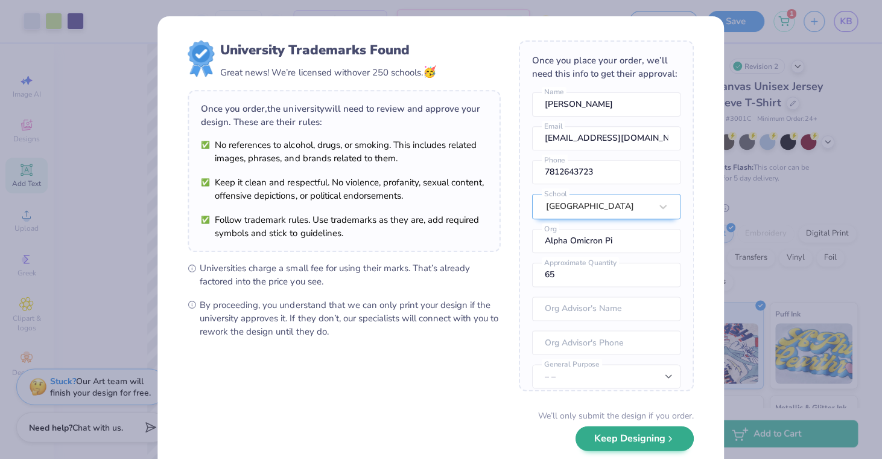
click at [629, 448] on button "Keep Designing" at bounding box center [635, 437] width 118 height 25
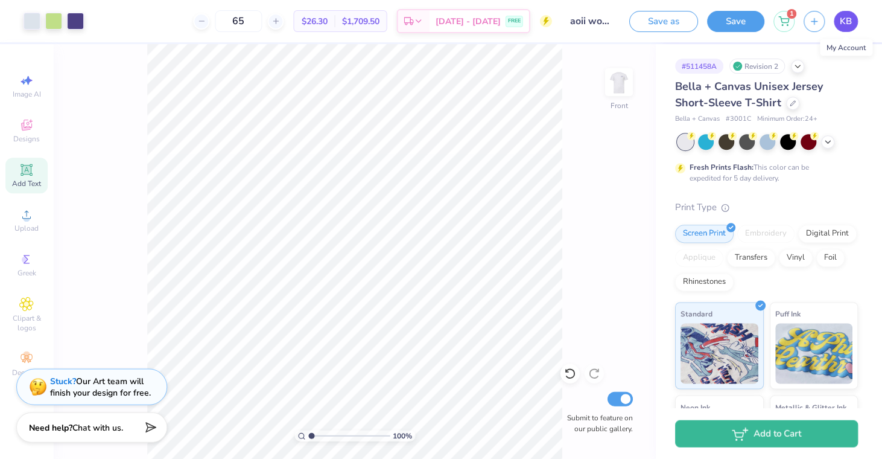
click at [840, 18] on span "KB" at bounding box center [846, 21] width 12 height 14
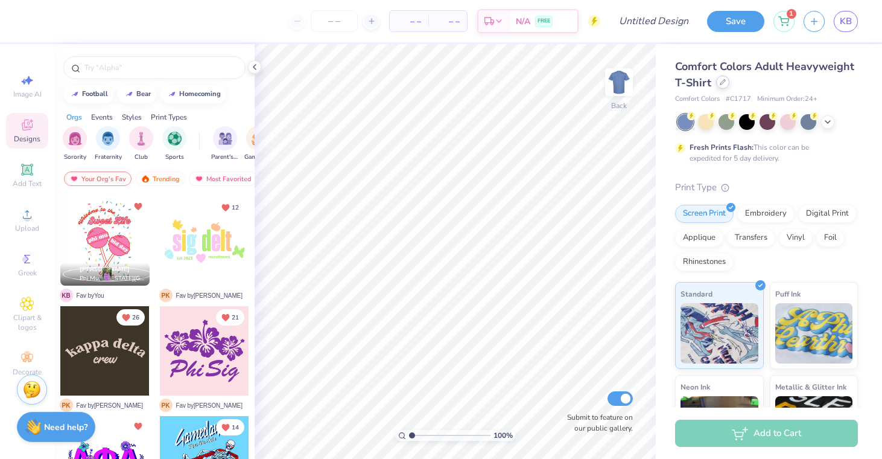
click at [717, 81] on div at bounding box center [722, 81] width 13 height 13
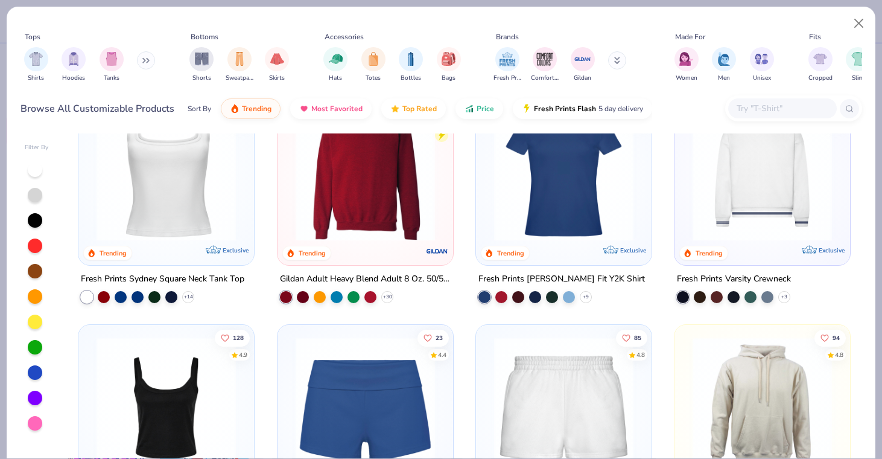
scroll to position [471, 0]
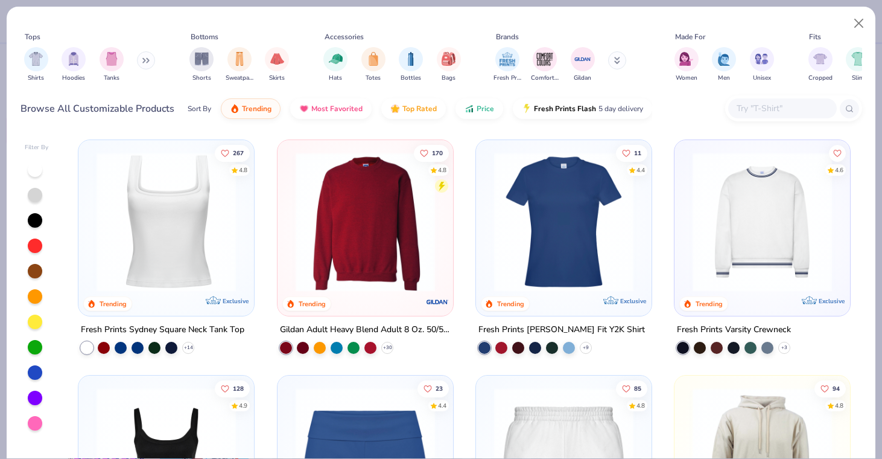
click at [413, 272] on img at bounding box center [365, 220] width 151 height 139
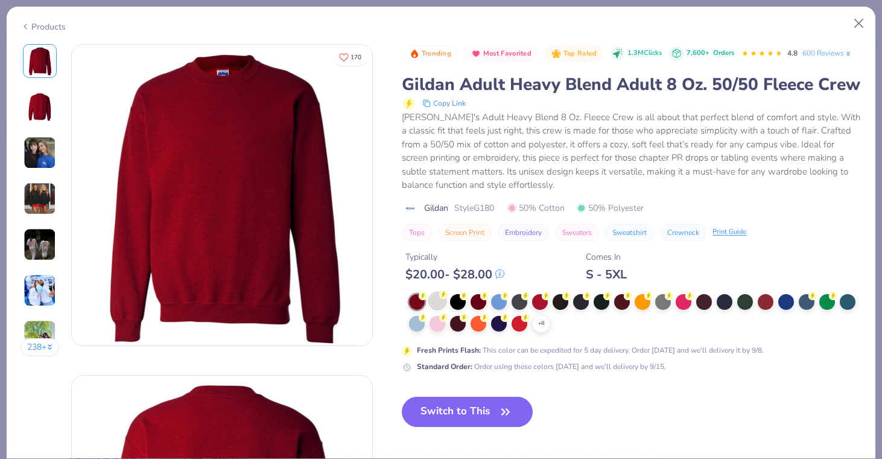
click at [442, 299] on div at bounding box center [438, 301] width 16 height 16
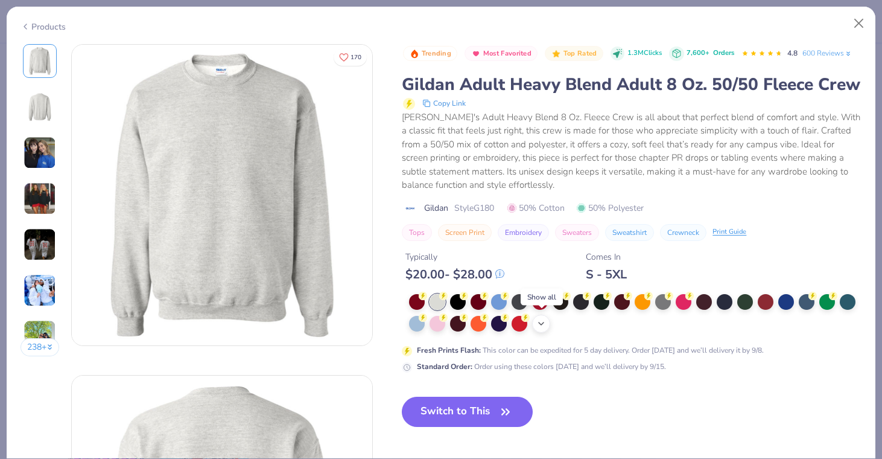
click at [535, 321] on div "+ 8" at bounding box center [541, 323] width 18 height 18
click at [665, 318] on div at bounding box center [663, 322] width 16 height 16
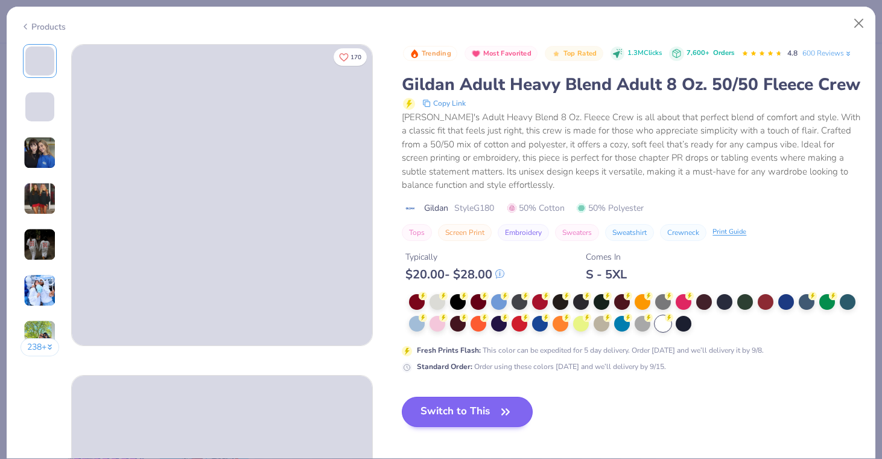
click at [482, 404] on button "Switch to This" at bounding box center [467, 411] width 131 height 30
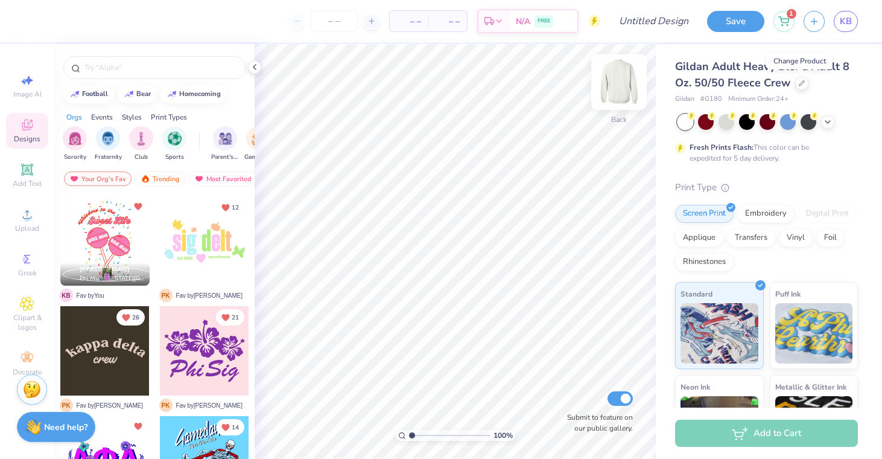
click at [623, 85] on img at bounding box center [619, 82] width 48 height 48
click at [24, 223] on span "Upload" at bounding box center [27, 228] width 24 height 10
